Goal: Information Seeking & Learning: Find specific fact

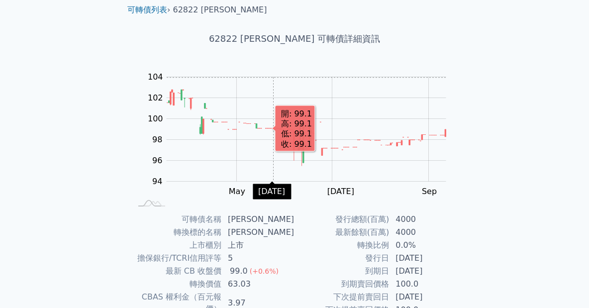
scroll to position [153, 0]
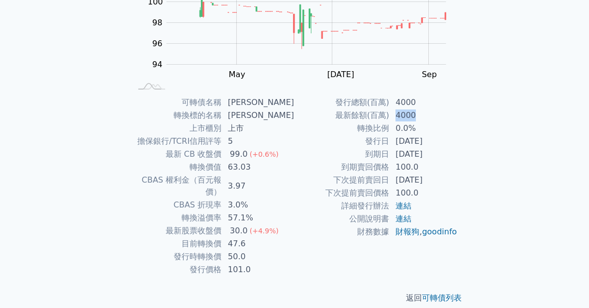
drag, startPoint x: 394, startPoint y: 111, endPoint x: 434, endPoint y: 111, distance: 40.3
click at [434, 111] on td "4000" at bounding box center [424, 115] width 68 height 13
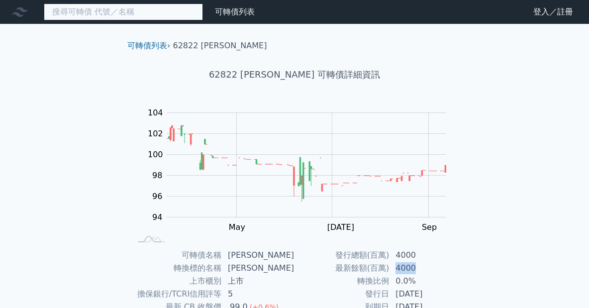
click at [148, 7] on input at bounding box center [123, 11] width 159 height 17
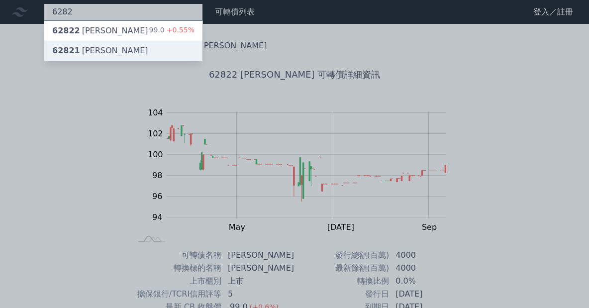
type input "6282"
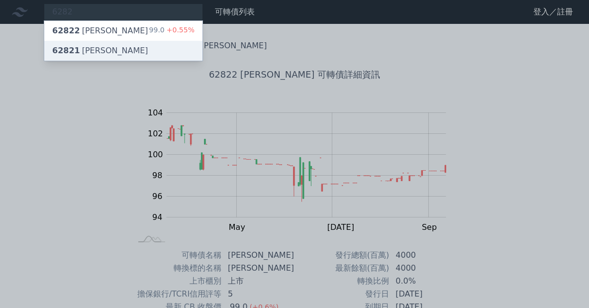
click at [129, 48] on div "62821 [PERSON_NAME]" at bounding box center [123, 51] width 158 height 20
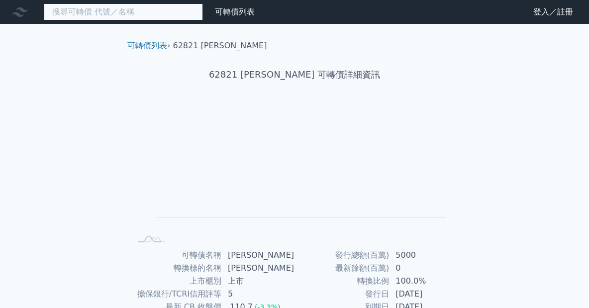
click at [121, 18] on input at bounding box center [123, 11] width 159 height 17
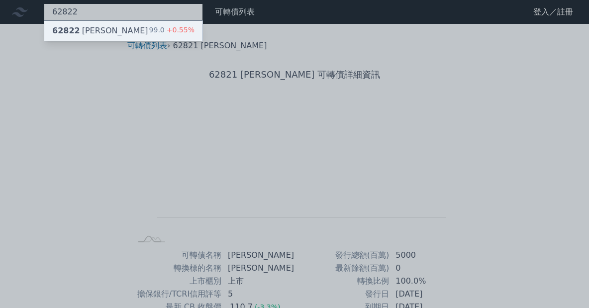
type input "62822"
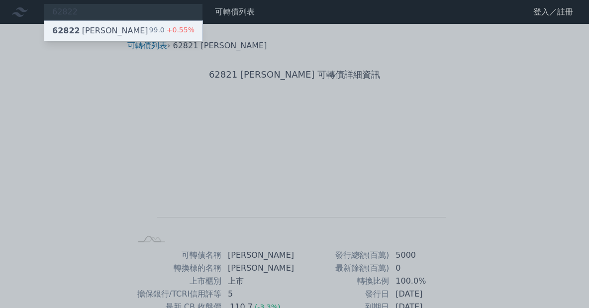
click at [122, 33] on div "62822 [PERSON_NAME] 99.0 +0.55%" at bounding box center [123, 31] width 158 height 20
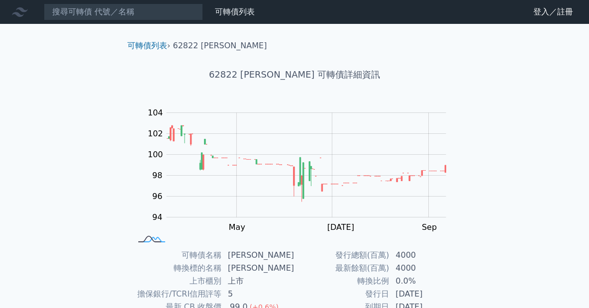
scroll to position [153, 0]
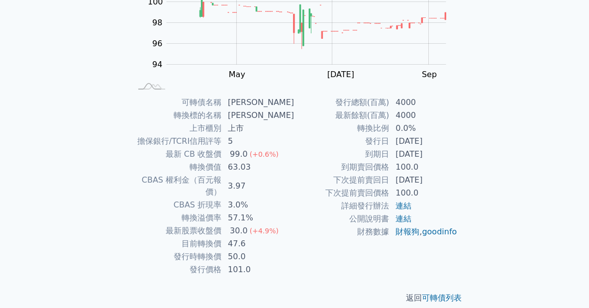
drag, startPoint x: 355, startPoint y: 181, endPoint x: 445, endPoint y: 179, distance: 90.1
click at [445, 179] on tr "下次提前賣回日 [DATE]" at bounding box center [375, 180] width 163 height 13
